Goal: Task Accomplishment & Management: Manage account settings

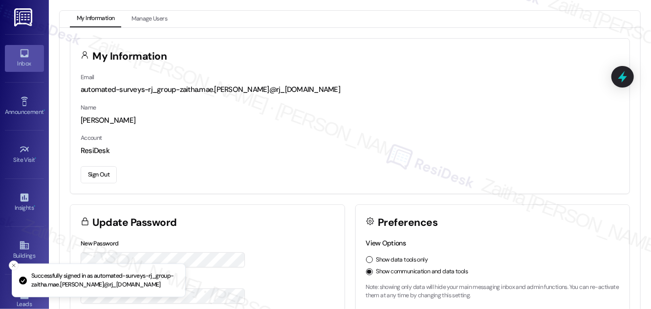
click at [14, 62] on div "Inbox" at bounding box center [24, 64] width 49 height 10
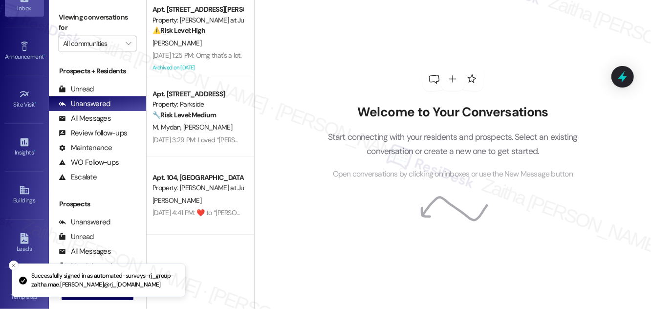
scroll to position [153, 0]
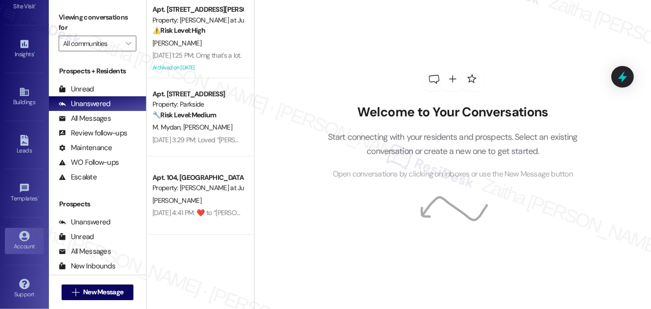
click at [29, 236] on link "Account" at bounding box center [24, 241] width 39 height 26
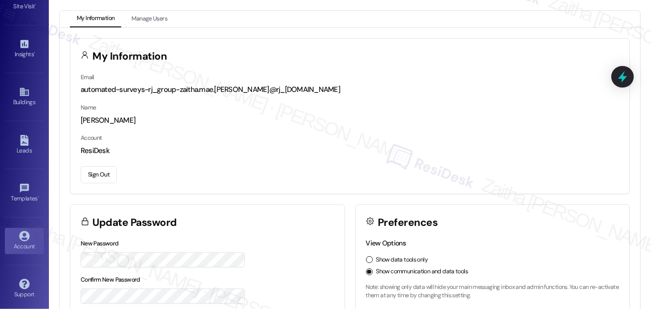
click at [102, 174] on button "Sign Out" at bounding box center [99, 174] width 36 height 17
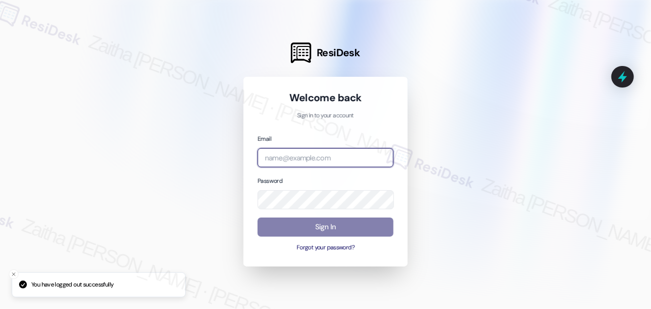
click at [293, 153] on input "email" at bounding box center [326, 157] width 136 height 19
type input "automated-surveys-meridian_management-zaitha.mae.[PERSON_NAME]@meridian_[DOMAIN…"
